Goal: Information Seeking & Learning: Learn about a topic

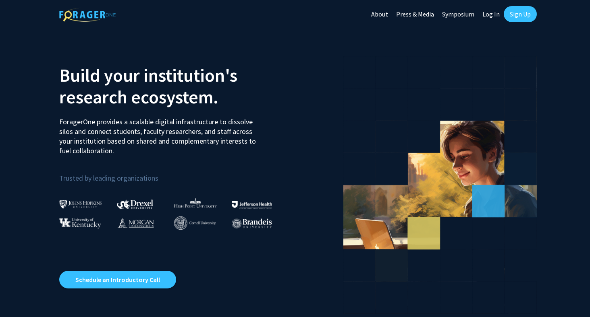
click at [508, 14] on link "Sign Up" at bounding box center [520, 14] width 33 height 16
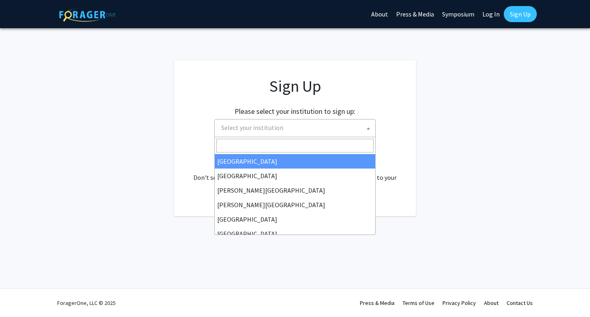
click at [278, 125] on span "Select your institution" at bounding box center [252, 128] width 62 height 8
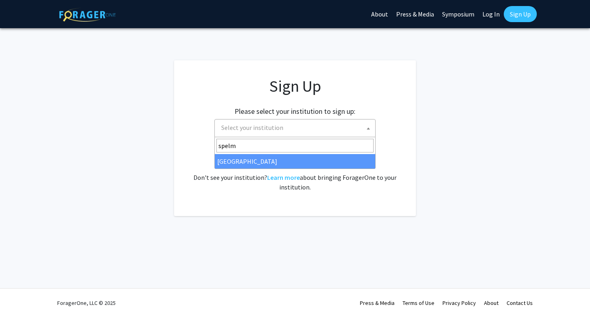
type input "spelm"
select select "4"
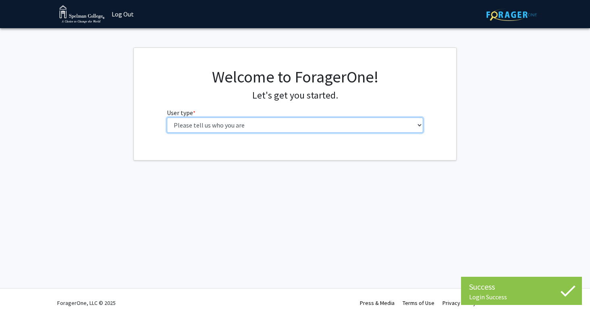
click at [283, 123] on select "Please tell us who you are Undergraduate Student Master's Student Doctoral Cand…" at bounding box center [295, 125] width 257 height 15
select select "1: undergrad"
click at [167, 118] on select "Please tell us who you are Undergraduate Student Master's Student Doctoral Cand…" at bounding box center [295, 125] width 257 height 15
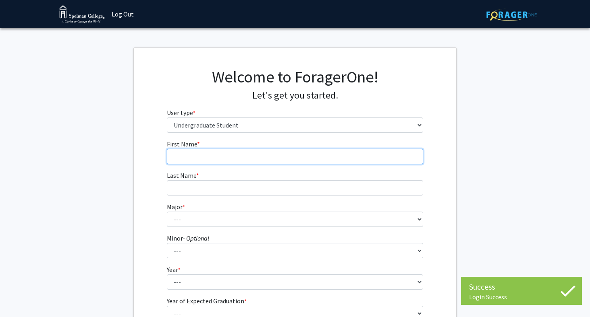
click at [259, 155] on input "First Name * required" at bounding box center [295, 156] width 257 height 15
type input "Avery"
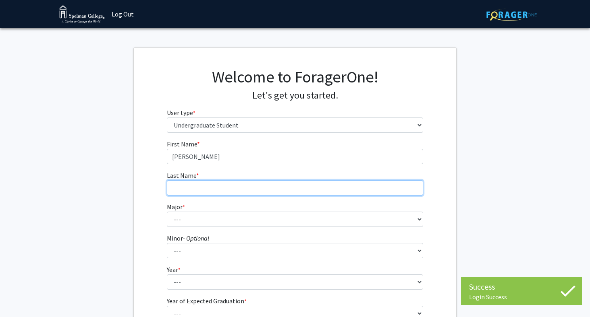
type input "Pratt"
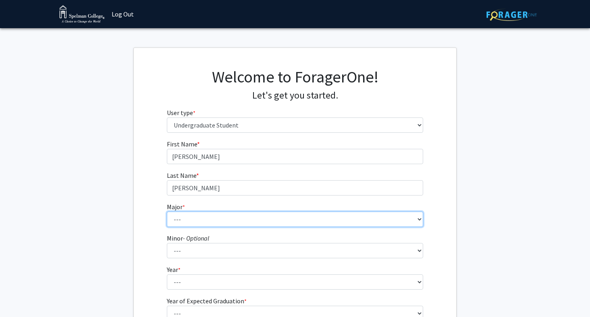
click at [198, 218] on select "--- Art Art History Biochemistry Biology Chemistry Comparative Women’s Studies …" at bounding box center [295, 219] width 257 height 15
select select "18: 264"
click at [167, 212] on select "--- Art Art History Biochemistry Biology Chemistry Comparative Women’s Studies …" at bounding box center [295, 219] width 257 height 15
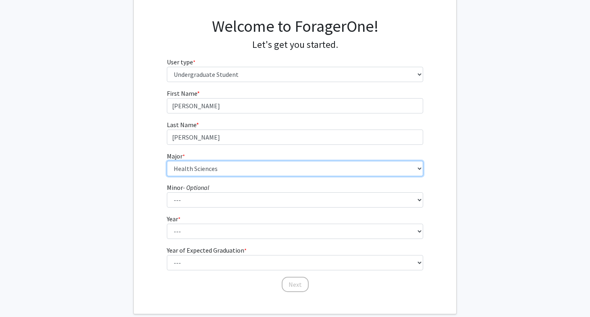
scroll to position [52, 0]
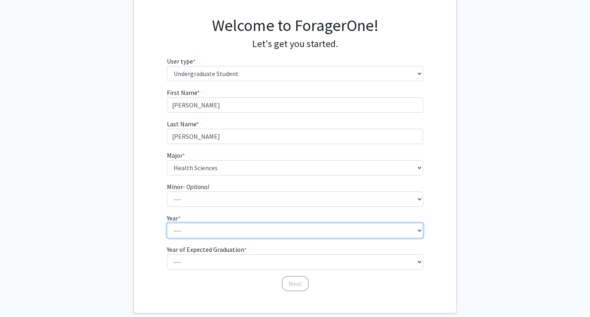
click at [203, 234] on select "--- First-year Sophomore Junior Senior Postbaccalaureate Certificate" at bounding box center [295, 230] width 257 height 15
select select "1: first-year"
click at [167, 223] on select "--- First-year Sophomore Junior Senior Postbaccalaureate Certificate" at bounding box center [295, 230] width 257 height 15
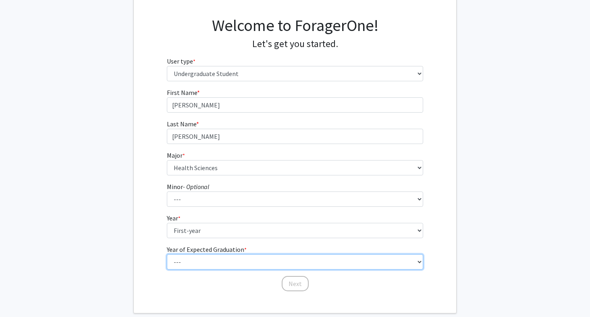
click at [199, 260] on select "--- 2025 2026 2027 2028 2029 2030 2031 2032 2033 2034" at bounding box center [295, 262] width 257 height 15
select select "5: 2029"
click at [167, 255] on select "--- 2025 2026 2027 2028 2029 2030 2031 2032 2033 2034" at bounding box center [295, 262] width 257 height 15
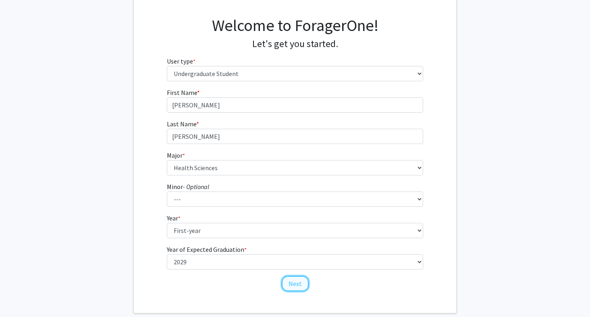
click at [296, 282] on button "Next" at bounding box center [295, 283] width 27 height 15
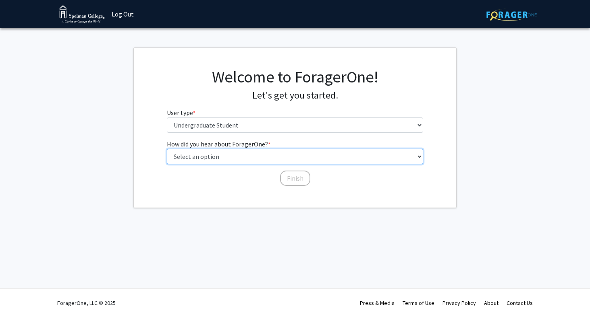
click at [288, 157] on select "Select an option Peer/student recommendation Faculty/staff recommendation Unive…" at bounding box center [295, 156] width 257 height 15
select select "2: faculty_recommendation"
click at [167, 149] on select "Select an option Peer/student recommendation Faculty/staff recommendation Unive…" at bounding box center [295, 156] width 257 height 15
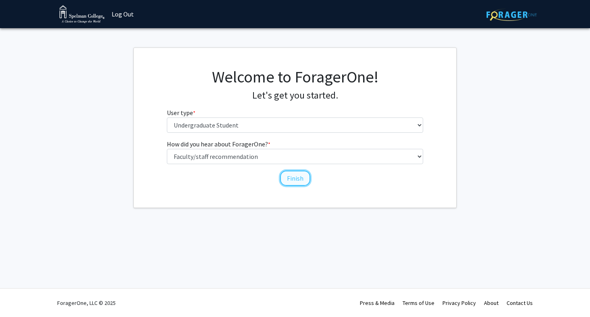
click at [289, 183] on button "Finish" at bounding box center [295, 178] width 30 height 15
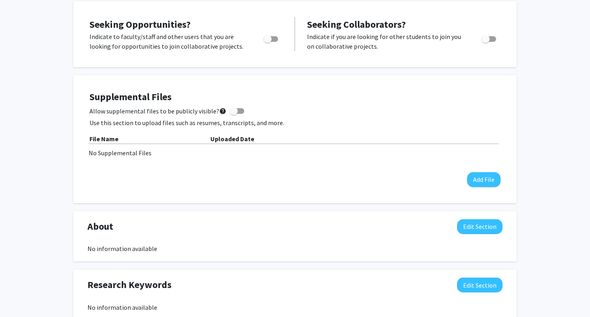
scroll to position [17, 0]
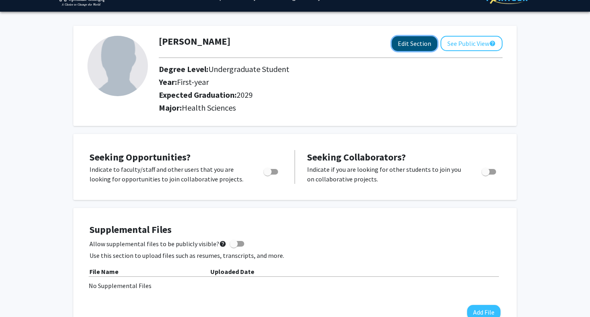
click at [409, 43] on button "Edit Section" at bounding box center [415, 43] width 46 height 15
select select "first-year"
select select "2029"
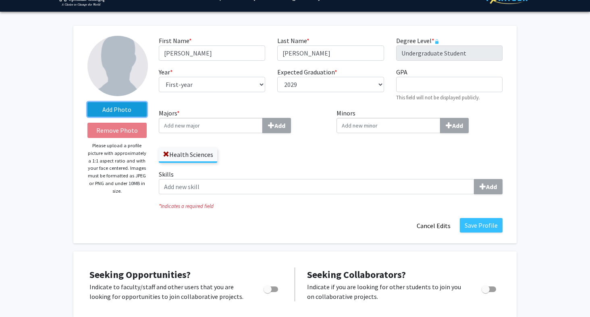
click at [107, 111] on label "Add Photo" at bounding box center [116, 109] width 59 height 15
click at [0, 0] on input "Add Photo" at bounding box center [0, 0] width 0 height 0
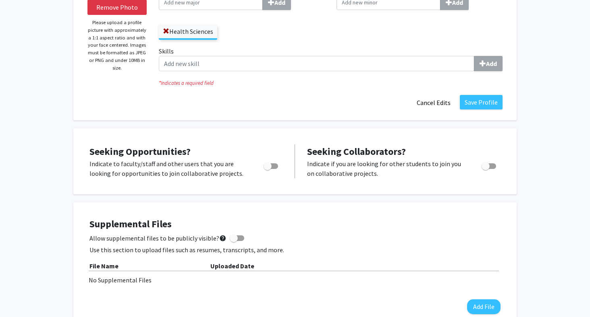
scroll to position [102, 0]
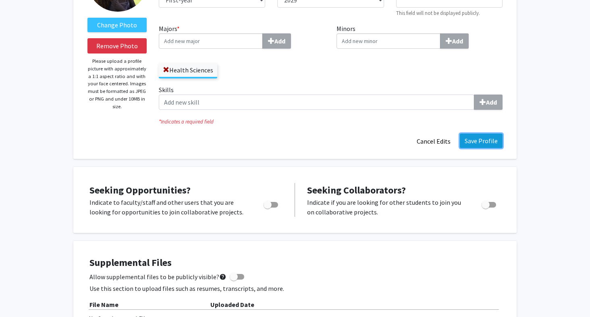
click at [485, 139] on button "Save Profile" at bounding box center [481, 141] width 43 height 15
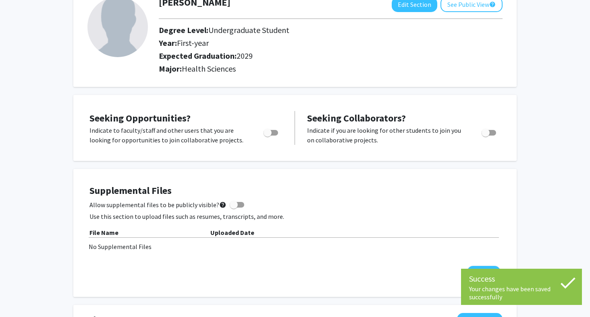
scroll to position [0, 0]
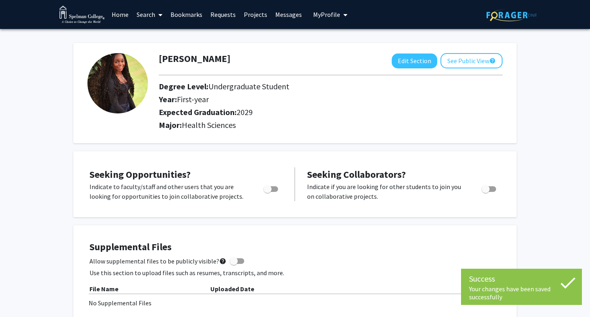
click at [147, 12] on link "Search" at bounding box center [150, 14] width 34 height 28
click at [148, 36] on span "Faculty/Staff" at bounding box center [162, 37] width 59 height 16
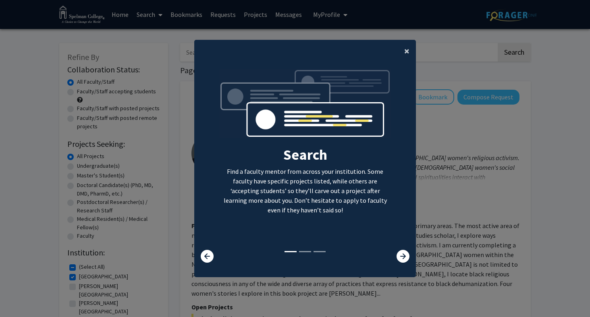
click at [408, 56] on span "×" at bounding box center [406, 51] width 5 height 12
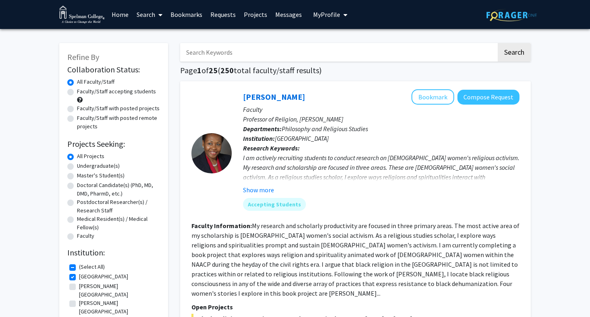
click at [91, 167] on label "Undergraduate(s)" at bounding box center [98, 166] width 43 height 8
click at [82, 167] on input "Undergraduate(s)" at bounding box center [79, 164] width 5 height 5
radio input "true"
click at [261, 44] on input "Search Keywords" at bounding box center [338, 52] width 316 height 19
type input "health science"
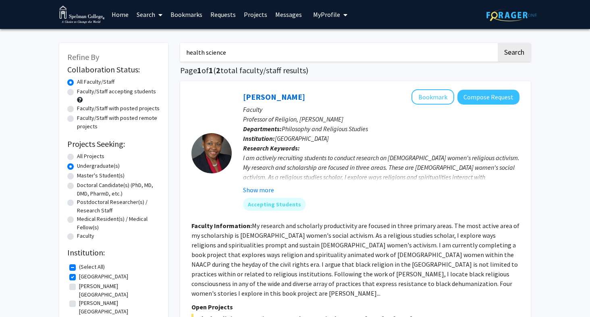
click at [497, 43] on button "Search" at bounding box center [513, 52] width 33 height 19
radio input "true"
checkbox input "false"
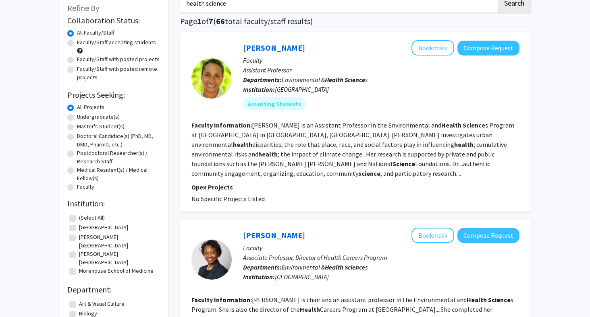
scroll to position [52, 0]
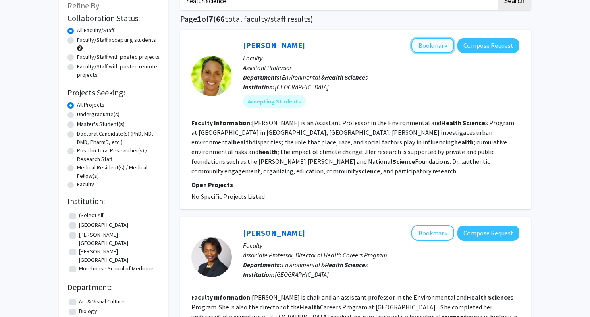
click at [428, 47] on button "Bookmark" at bounding box center [432, 45] width 43 height 15
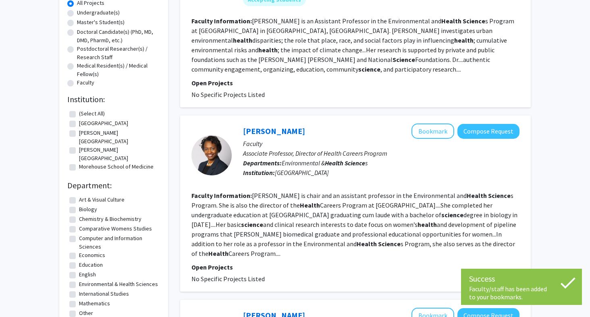
scroll to position [155, 0]
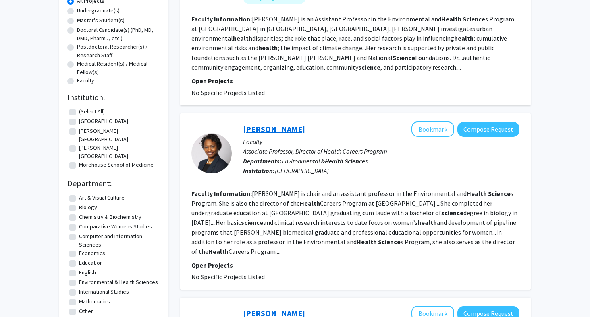
click at [299, 128] on link "Rosalind Gregory-Bass" at bounding box center [274, 129] width 62 height 10
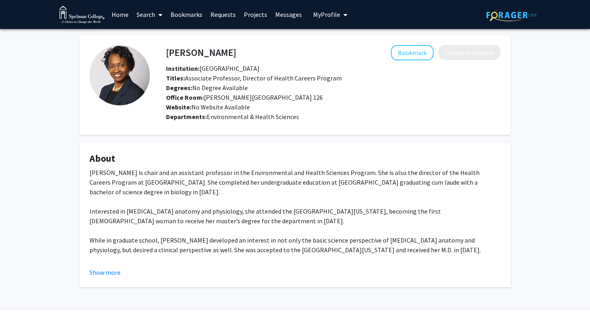
click at [106, 263] on div "Dr. Rosalind Gregory-Bass is chair and an assistant professor in the Environmen…" at bounding box center [294, 260] width 411 height 184
click at [105, 272] on button "Show more" at bounding box center [104, 273] width 31 height 10
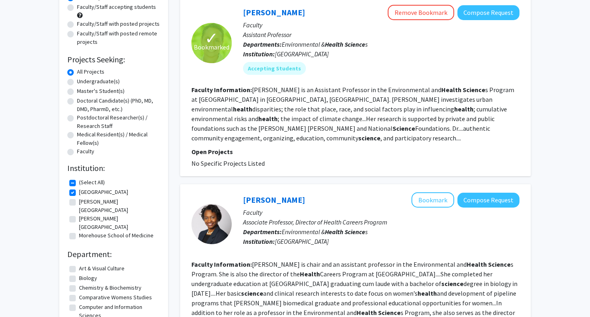
scroll to position [86, 0]
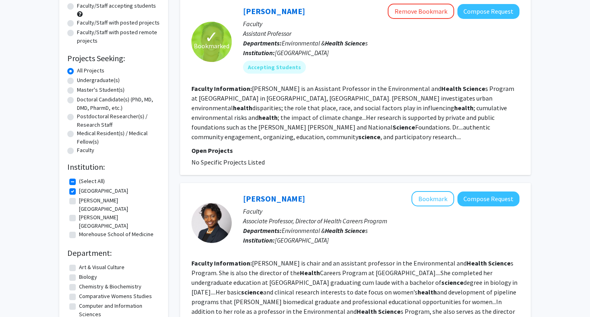
click at [89, 230] on label "Morehouse School of Medicine" at bounding box center [116, 234] width 75 height 8
click at [84, 230] on input "Morehouse School of Medicine" at bounding box center [81, 232] width 5 height 5
checkbox input "true"
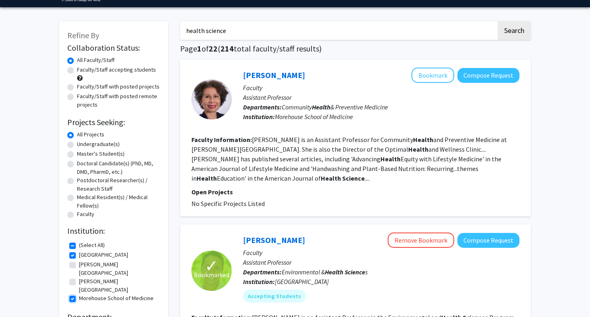
scroll to position [22, 0]
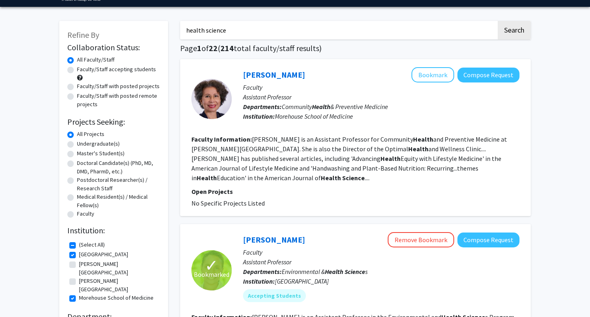
click at [79, 277] on label "[PERSON_NAME][GEOGRAPHIC_DATA]" at bounding box center [118, 285] width 79 height 17
click at [79, 277] on input "[PERSON_NAME][GEOGRAPHIC_DATA]" at bounding box center [81, 279] width 5 height 5
checkbox input "true"
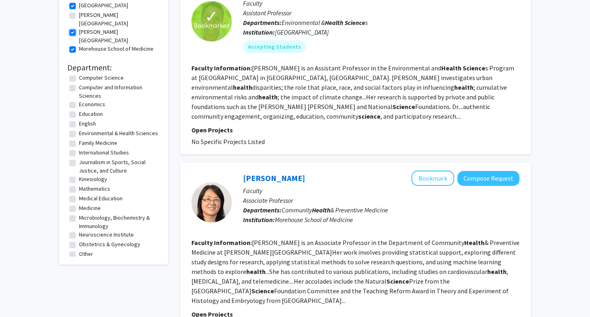
scroll to position [99, 0]
click at [79, 203] on label "Medicine" at bounding box center [90, 207] width 22 height 8
click at [79, 203] on input "Medicine" at bounding box center [81, 205] width 5 height 5
checkbox input "true"
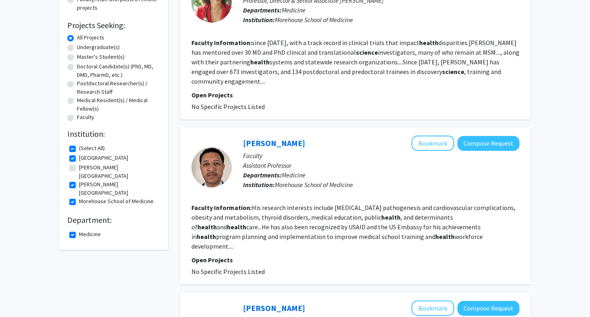
scroll to position [118, 0]
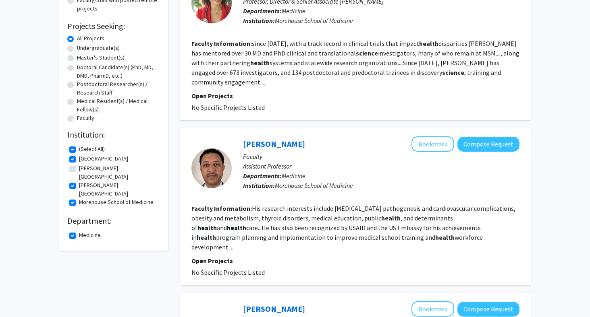
click at [89, 47] on label "Undergraduate(s)" at bounding box center [98, 48] width 43 height 8
click at [82, 47] on input "Undergraduate(s)" at bounding box center [79, 46] width 5 height 5
radio input "true"
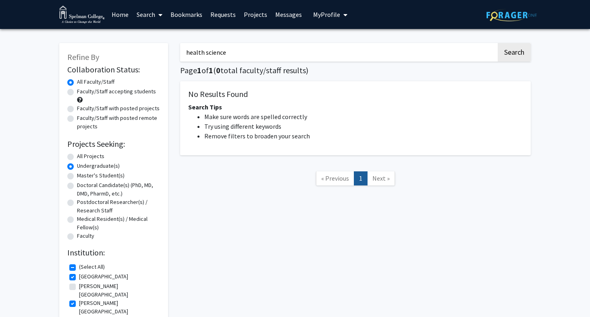
click at [82, 156] on label "All Projects" at bounding box center [90, 156] width 27 height 8
click at [82, 156] on input "All Projects" at bounding box center [79, 154] width 5 height 5
radio input "true"
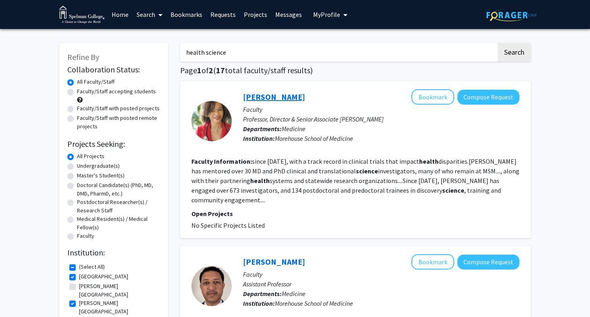
click at [259, 99] on link "Elizabeth Ofili" at bounding box center [274, 97] width 62 height 10
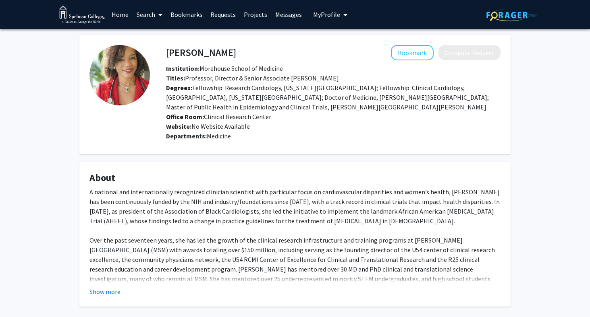
scroll to position [40, 0]
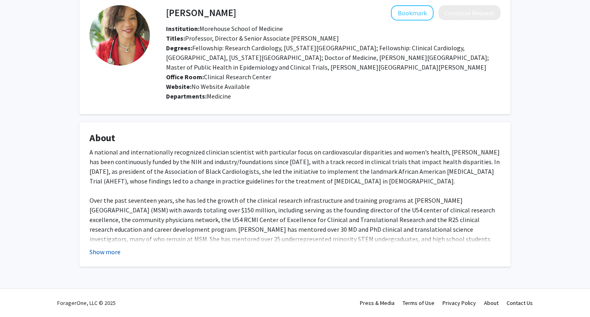
click at [103, 251] on button "Show more" at bounding box center [104, 252] width 31 height 10
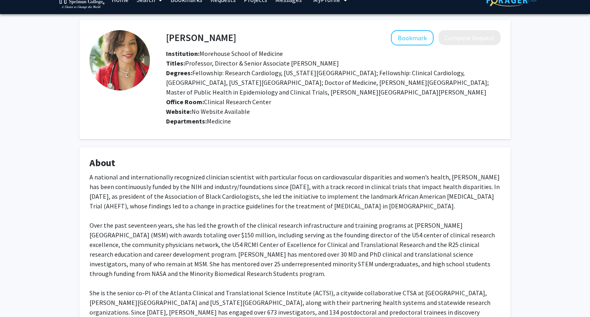
scroll to position [0, 0]
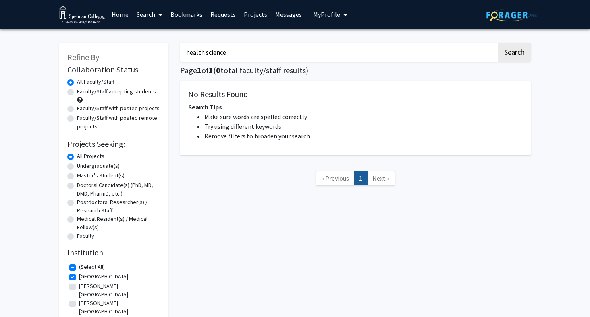
click at [108, 92] on label "Faculty/Staff accepting students" at bounding box center [116, 91] width 79 height 8
click at [82, 92] on input "Faculty/Staff accepting students" at bounding box center [79, 89] width 5 height 5
radio input "true"
drag, startPoint x: 233, startPoint y: 53, endPoint x: 194, endPoint y: 49, distance: 39.2
click at [194, 49] on input "health science" at bounding box center [338, 52] width 316 height 19
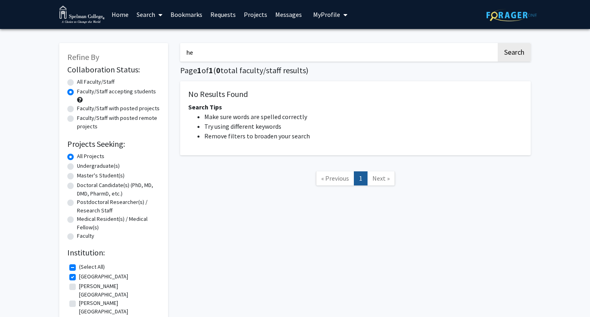
type input "h"
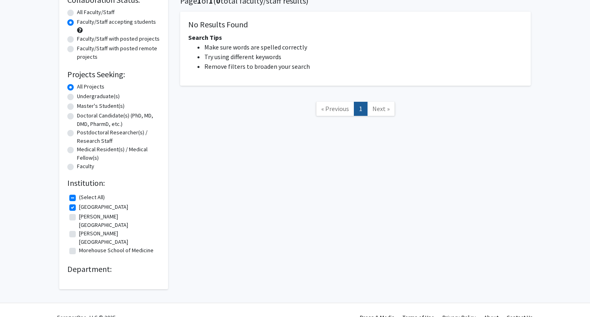
click at [92, 230] on label "[PERSON_NAME][GEOGRAPHIC_DATA]" at bounding box center [118, 238] width 79 height 17
click at [84, 230] on input "[PERSON_NAME][GEOGRAPHIC_DATA]" at bounding box center [81, 232] width 5 height 5
checkbox input "true"
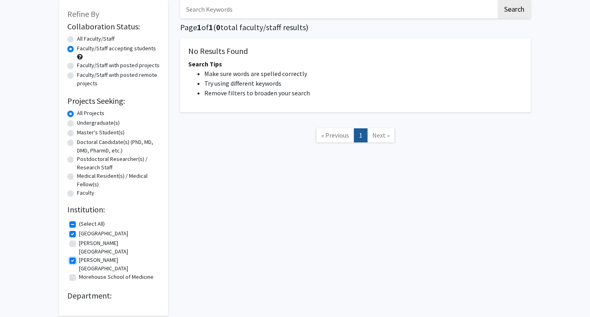
scroll to position [70, 0]
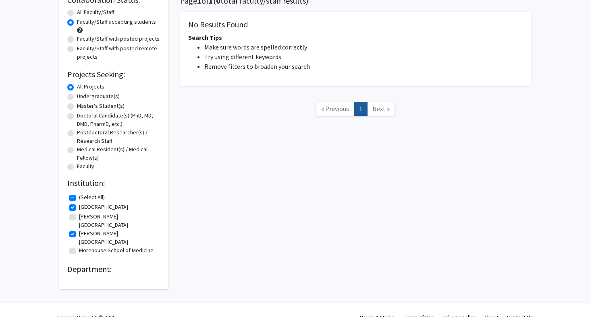
click at [79, 247] on label "Morehouse School of Medicine" at bounding box center [116, 251] width 75 height 8
click at [79, 247] on input "Morehouse School of Medicine" at bounding box center [81, 249] width 5 height 5
checkbox input "true"
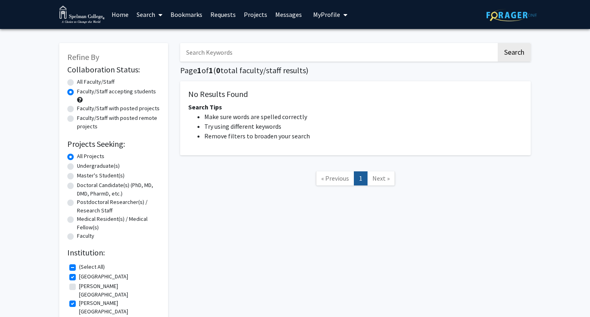
click at [95, 83] on label "All Faculty/Staff" at bounding box center [95, 82] width 37 height 8
click at [82, 83] on input "All Faculty/Staff" at bounding box center [79, 80] width 5 height 5
radio input "true"
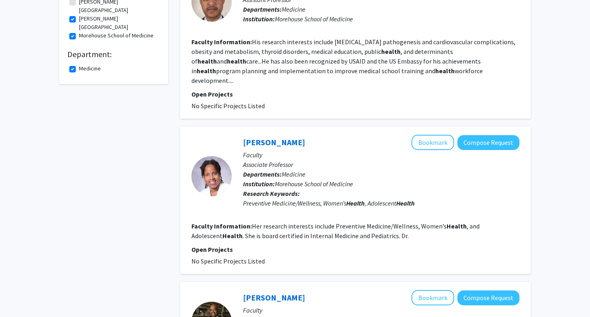
scroll to position [284, 0]
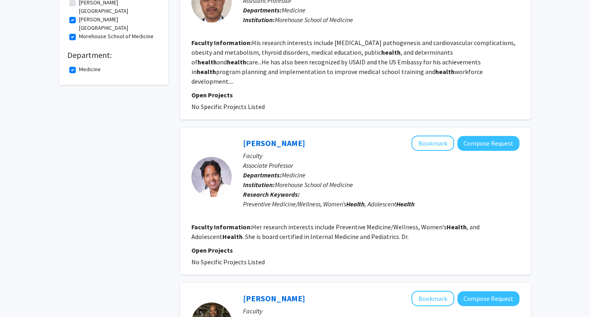
click at [79, 65] on label "Medicine" at bounding box center [90, 69] width 22 height 8
click at [79, 65] on input "Medicine" at bounding box center [81, 67] width 5 height 5
checkbox input "false"
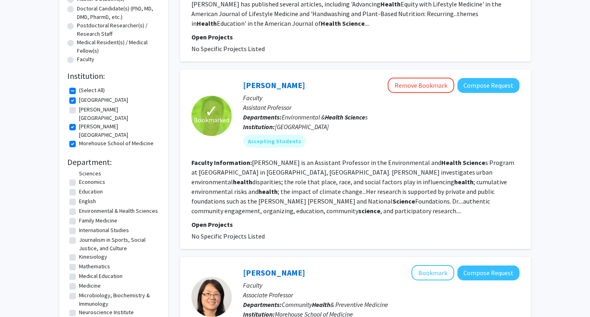
scroll to position [113, 0]
click at [79, 209] on label "Environmental & Health Sciences" at bounding box center [118, 213] width 79 height 8
click at [79, 209] on input "Environmental & Health Sciences" at bounding box center [81, 211] width 5 height 5
checkbox input "true"
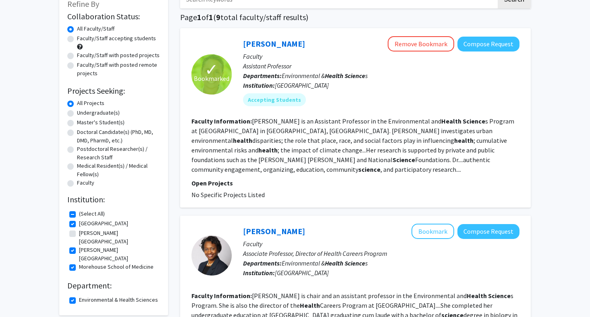
scroll to position [53, 0]
click at [104, 37] on label "Faculty/Staff accepting students" at bounding box center [116, 39] width 79 height 8
click at [82, 37] on input "Faculty/Staff accepting students" at bounding box center [79, 37] width 5 height 5
radio input "true"
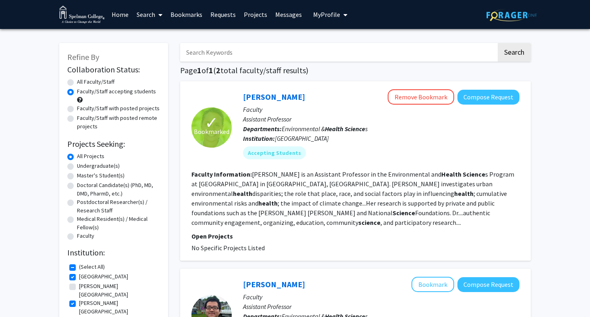
click at [98, 109] on label "Faculty/Staff with posted projects" at bounding box center [118, 108] width 83 height 8
click at [82, 109] on input "Faculty/Staff with posted projects" at bounding box center [79, 106] width 5 height 5
radio input "true"
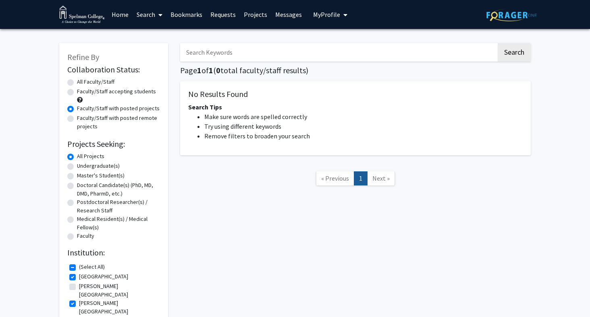
click at [97, 126] on label "Faculty/Staff with posted remote projects" at bounding box center [118, 122] width 83 height 17
click at [82, 119] on input "Faculty/Staff with posted remote projects" at bounding box center [79, 116] width 5 height 5
radio input "true"
click at [98, 82] on label "All Faculty/Staff" at bounding box center [95, 82] width 37 height 8
click at [82, 82] on input "All Faculty/Staff" at bounding box center [79, 80] width 5 height 5
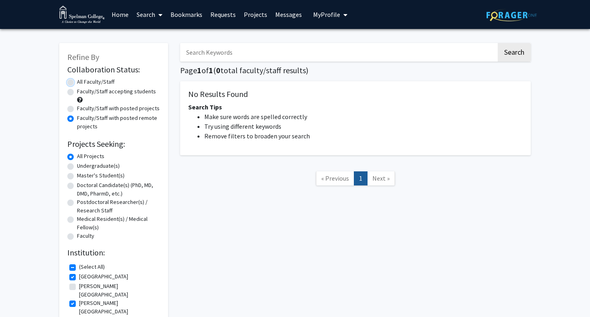
radio input "true"
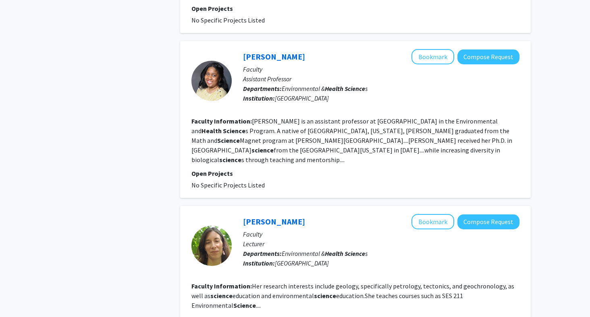
scroll to position [962, 0]
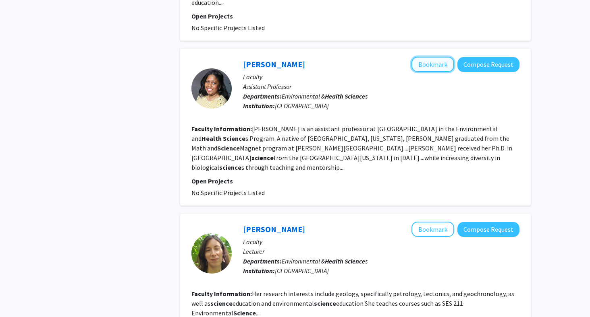
click at [434, 57] on button "Bookmark" at bounding box center [432, 64] width 43 height 15
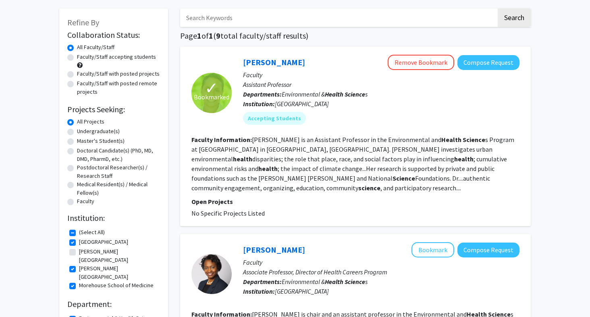
scroll to position [0, 0]
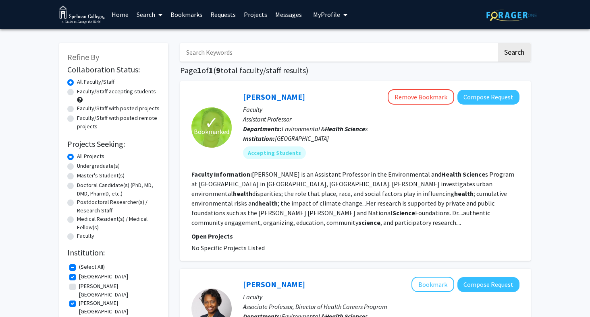
click at [249, 14] on link "Projects" at bounding box center [255, 14] width 31 height 28
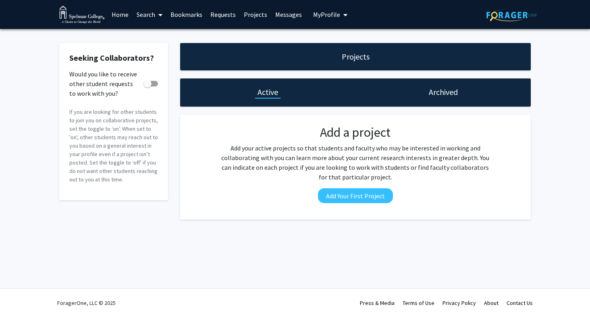
click at [145, 16] on link "Search" at bounding box center [150, 14] width 34 height 28
click at [149, 34] on span "Faculty/Staff" at bounding box center [162, 37] width 59 height 16
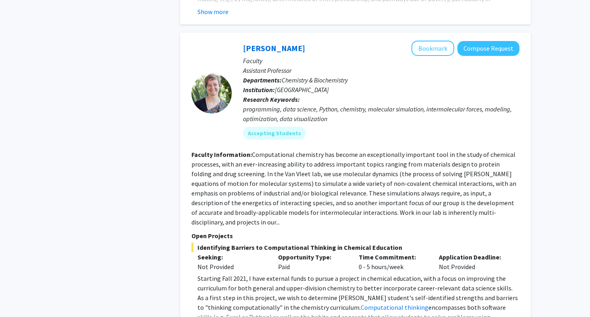
scroll to position [989, 0]
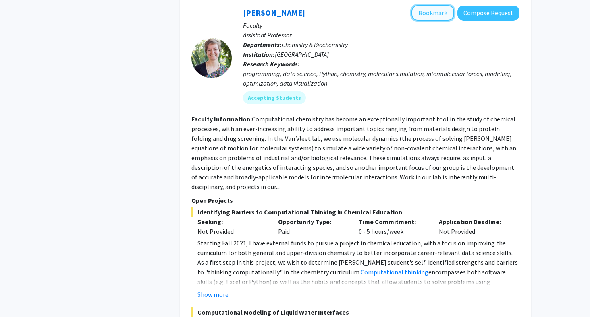
click at [429, 6] on button "Bookmark" at bounding box center [432, 12] width 43 height 15
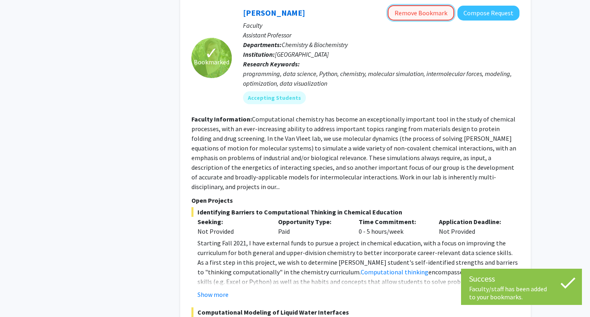
click at [435, 5] on button "Remove Bookmark" at bounding box center [421, 12] width 66 height 15
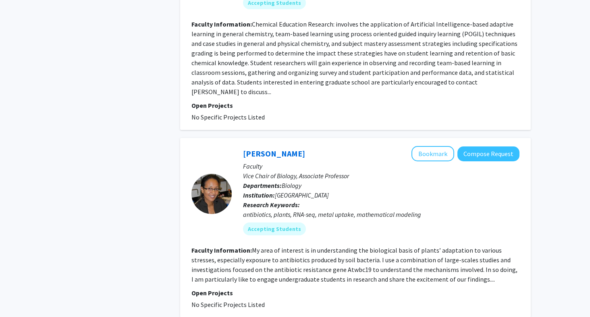
scroll to position [2227, 0]
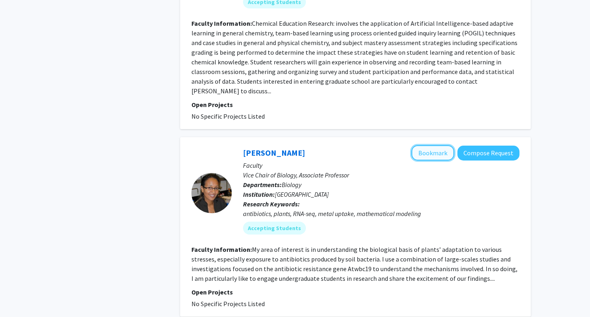
click at [417, 145] on button "Bookmark" at bounding box center [432, 152] width 43 height 15
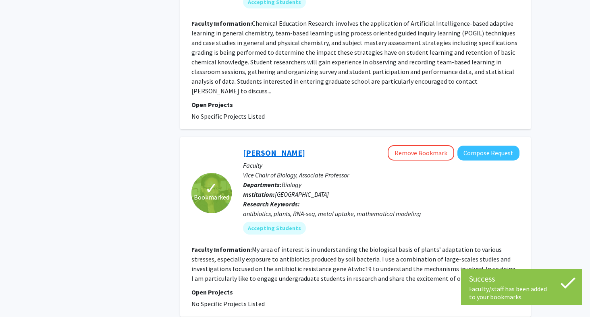
click at [273, 148] on link "Mentewab Ayalew" at bounding box center [274, 153] width 62 height 10
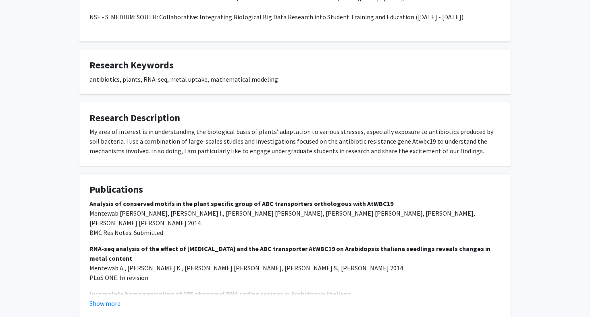
scroll to position [259, 0]
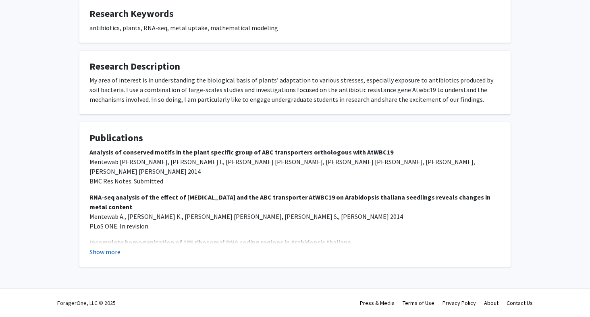
click at [112, 252] on button "Show more" at bounding box center [104, 252] width 31 height 10
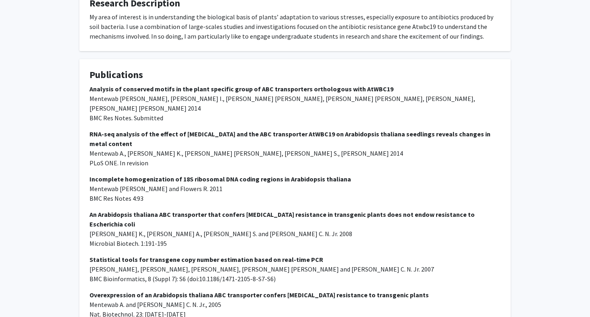
scroll to position [375, 0]
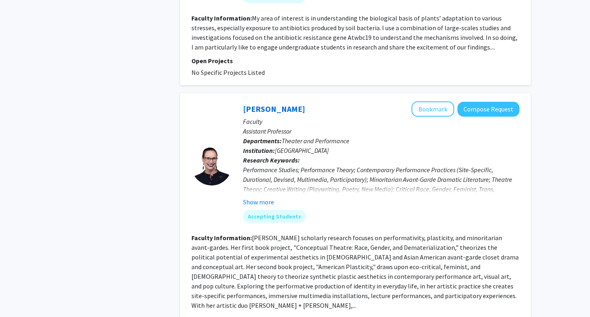
scroll to position [2526, 0]
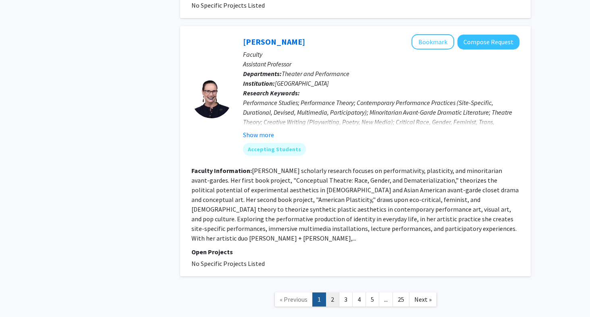
click at [330, 293] on link "2" at bounding box center [332, 300] width 14 height 14
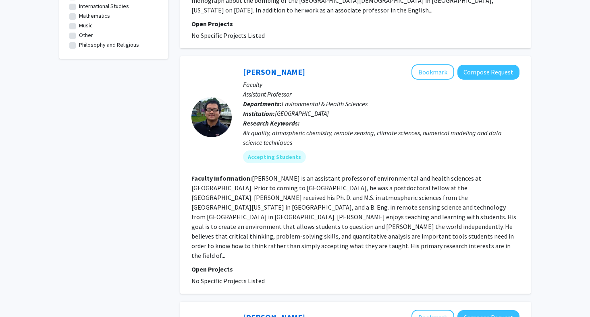
scroll to position [484, 0]
